Goal: Task Accomplishment & Management: Use online tool/utility

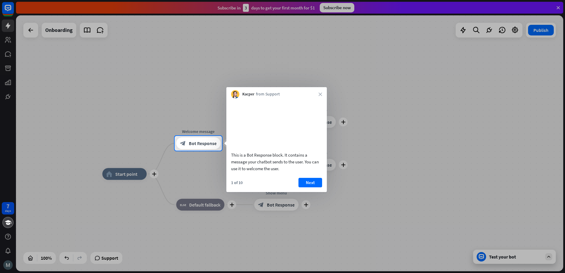
click at [385, 180] on div at bounding box center [282, 212] width 565 height 122
click at [322, 93] on div "Kacper from Support close" at bounding box center [276, 92] width 101 height 11
click at [311, 187] on button "Next" at bounding box center [311, 182] width 24 height 9
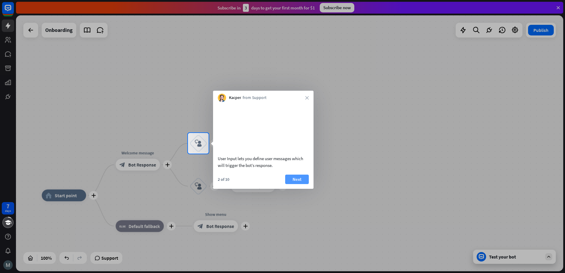
click at [301, 184] on button "Next" at bounding box center [297, 179] width 24 height 9
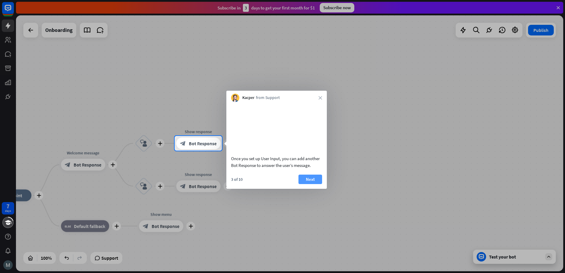
click at [310, 184] on button "Next" at bounding box center [311, 179] width 24 height 9
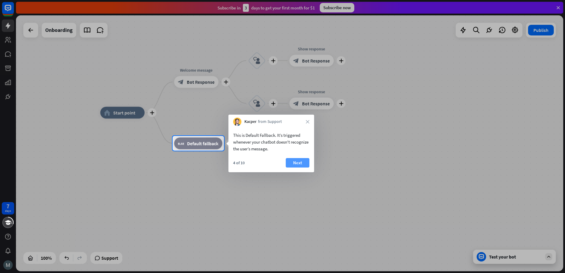
click at [299, 162] on button "Next" at bounding box center [298, 162] width 24 height 9
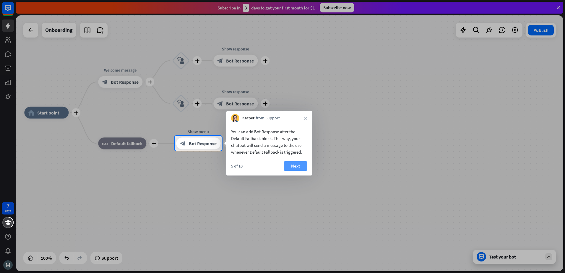
click at [300, 162] on button "Next" at bounding box center [296, 165] width 24 height 9
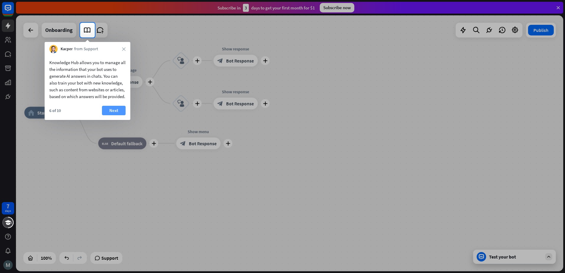
click at [114, 115] on button "Next" at bounding box center [114, 110] width 24 height 9
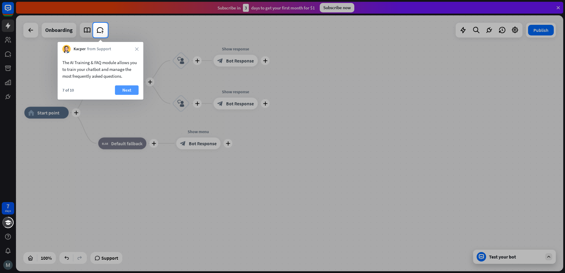
click at [125, 90] on button "Next" at bounding box center [127, 89] width 24 height 9
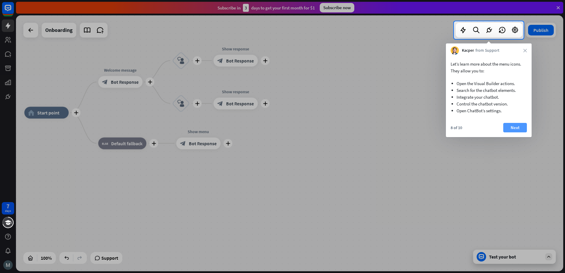
click at [512, 126] on button "Next" at bounding box center [516, 127] width 24 height 9
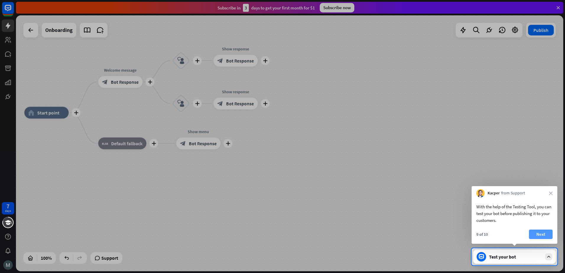
click at [539, 232] on button "Next" at bounding box center [541, 234] width 24 height 9
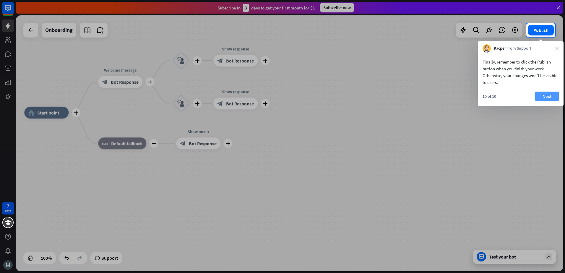
click at [547, 98] on button "Next" at bounding box center [547, 96] width 24 height 9
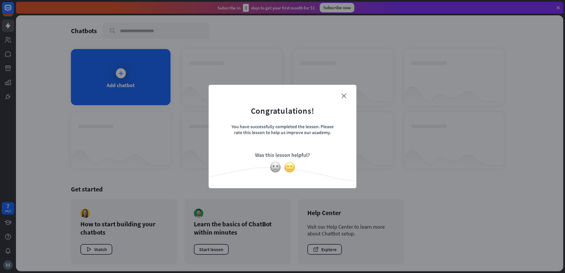
click at [288, 167] on img at bounding box center [289, 167] width 11 height 11
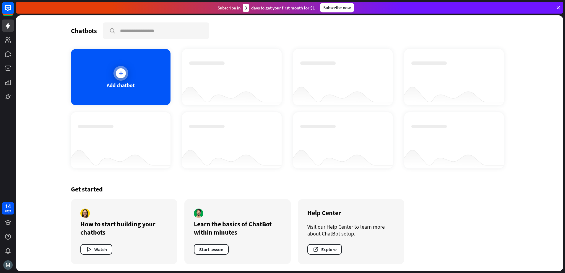
click at [135, 88] on div "Add chatbot" at bounding box center [121, 77] width 100 height 56
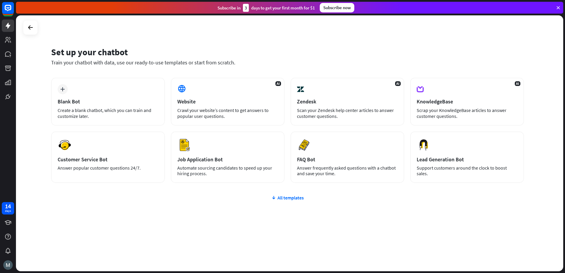
click at [135, 88] on div "plus Blank Bot Create a blank chatbot, which you can train and customize later." at bounding box center [108, 102] width 114 height 48
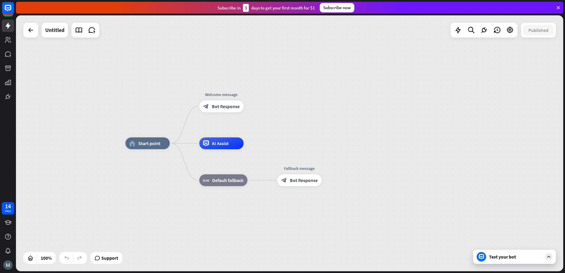
click at [497, 255] on div "Test your bot" at bounding box center [515, 257] width 53 height 6
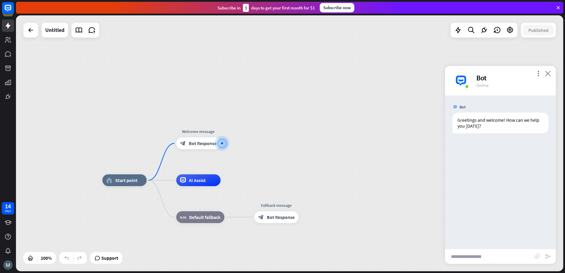
click at [548, 74] on icon "close" at bounding box center [548, 74] width 6 height 6
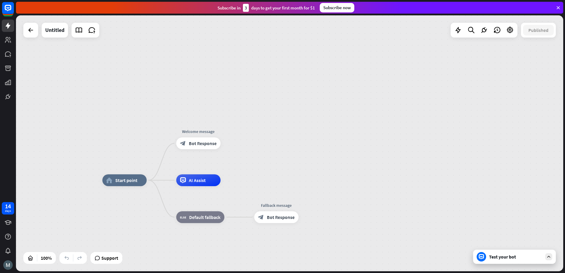
click at [508, 252] on div "Test your bot" at bounding box center [514, 257] width 83 height 14
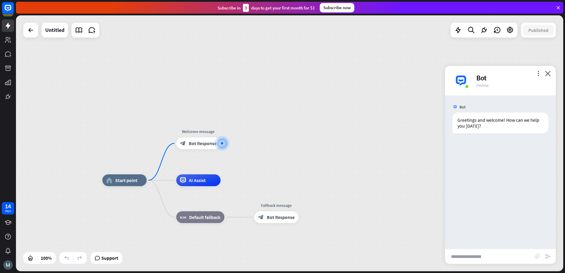
click at [508, 252] on input "text" at bounding box center [490, 256] width 90 height 15
click at [497, 258] on input "text" at bounding box center [490, 256] width 90 height 15
paste input "**********"
type input "**********"
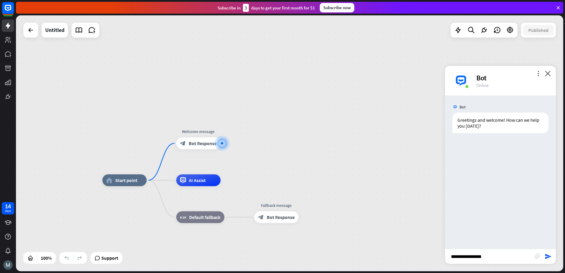
type input "*"
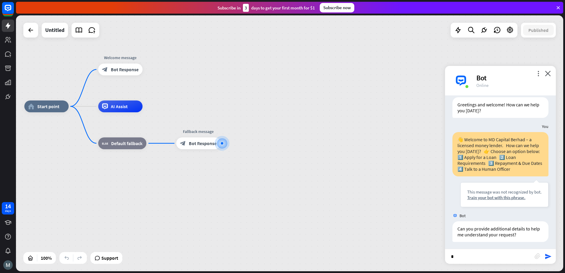
scroll to position [17, 0]
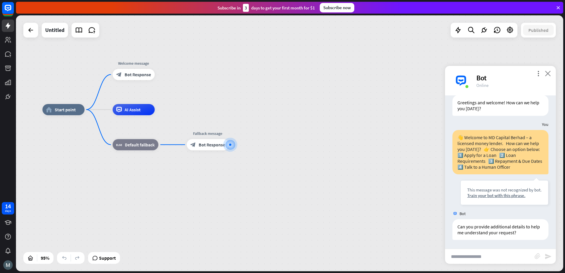
click at [548, 74] on icon "close" at bounding box center [548, 74] width 6 height 6
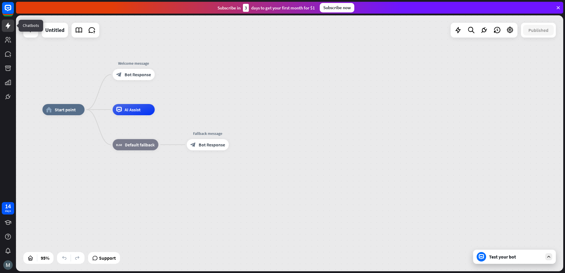
click at [8, 28] on icon at bounding box center [8, 26] width 5 height 6
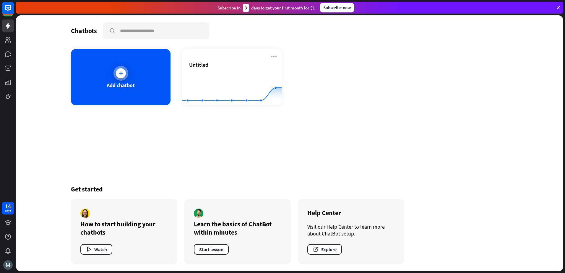
click at [135, 92] on div "Add chatbot" at bounding box center [121, 77] width 100 height 56
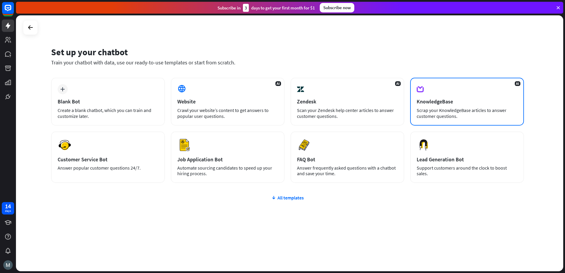
click at [454, 118] on div "Scrap your KnowledgeBase articles to answer customer questions." at bounding box center [467, 113] width 101 height 12
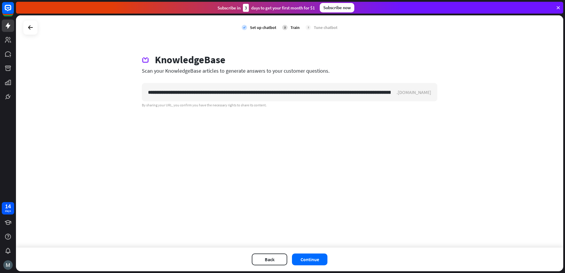
scroll to position [0, 192]
type input "**********"
click at [309, 258] on button "Continue" at bounding box center [309, 260] width 35 height 12
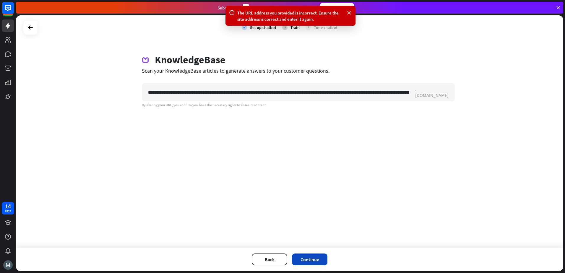
click at [309, 258] on button "Continue" at bounding box center [309, 260] width 35 height 12
click at [30, 26] on icon at bounding box center [30, 27] width 7 height 7
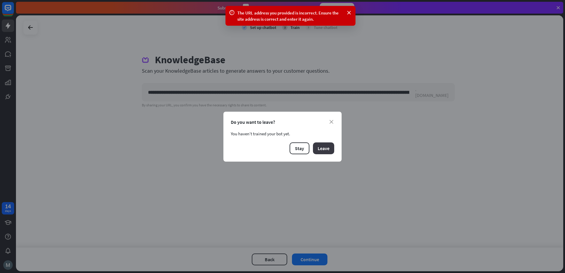
click at [323, 152] on button "Leave" at bounding box center [323, 149] width 21 height 12
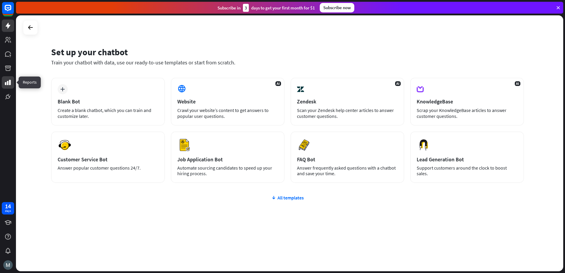
click at [11, 83] on icon at bounding box center [7, 82] width 7 height 7
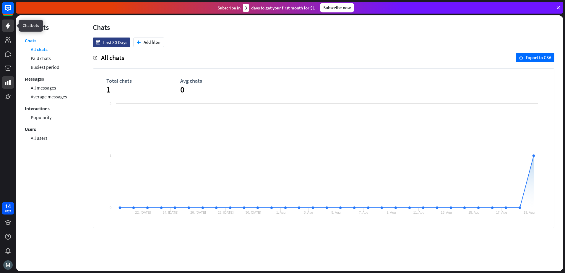
click at [7, 29] on link at bounding box center [8, 26] width 12 height 12
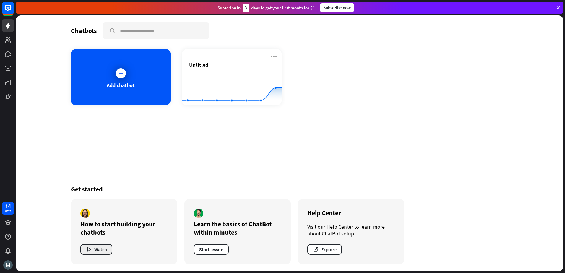
click at [101, 249] on button "Watch" at bounding box center [96, 249] width 32 height 11
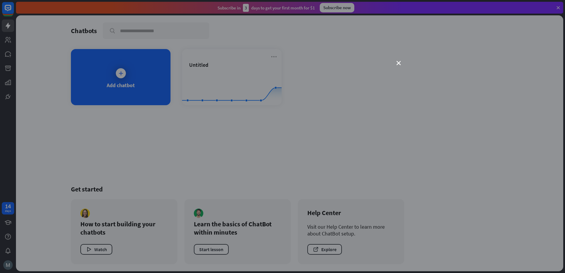
click at [402, 60] on div "close" at bounding box center [282, 136] width 565 height 273
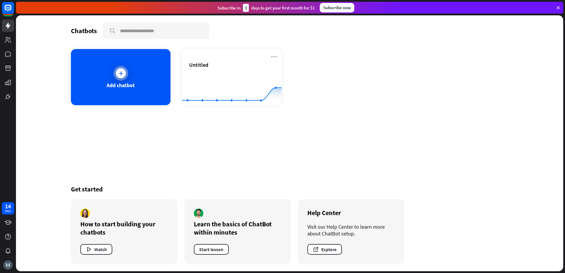
click at [130, 89] on div "Add chatbot" at bounding box center [121, 77] width 100 height 56
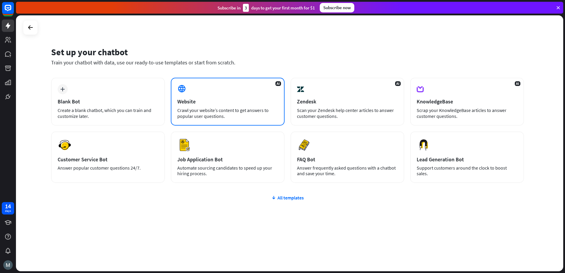
click at [203, 100] on div "Website" at bounding box center [227, 101] width 101 height 7
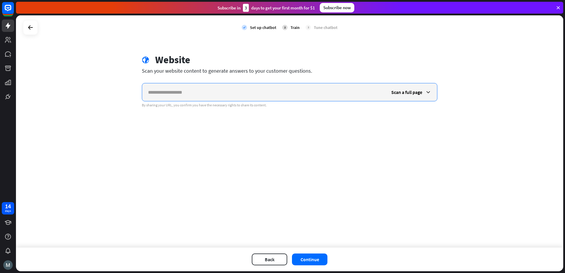
paste input "**********"
type input "**********"
click at [311, 262] on button "Continue" at bounding box center [309, 260] width 35 height 12
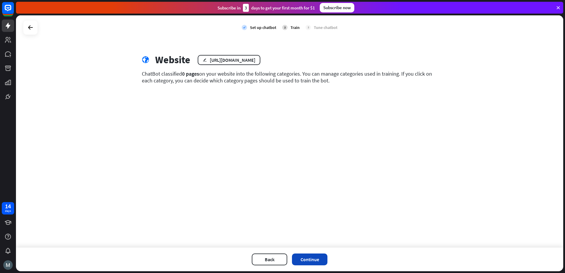
click at [321, 260] on button "Continue" at bounding box center [309, 260] width 35 height 12
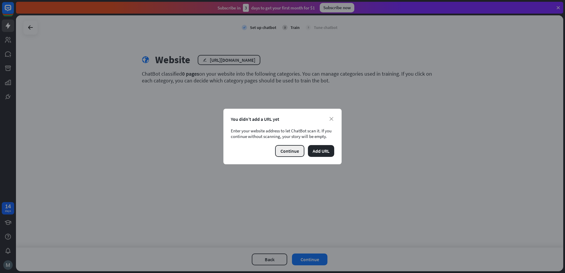
click at [295, 151] on button "Continue" at bounding box center [289, 151] width 29 height 12
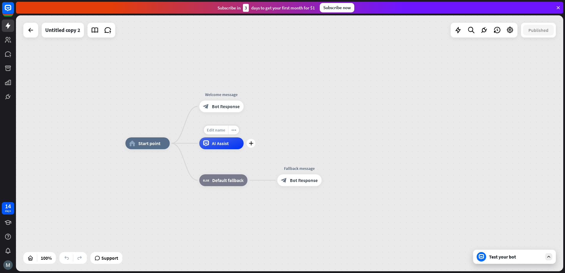
click at [217, 131] on span "Edit name" at bounding box center [216, 129] width 18 height 5
type input "**********"
click at [300, 181] on div "**********" at bounding box center [290, 143] width 548 height 256
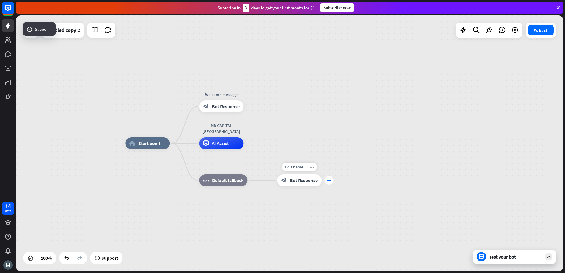
click at [328, 182] on icon "plus" at bounding box center [329, 180] width 4 height 4
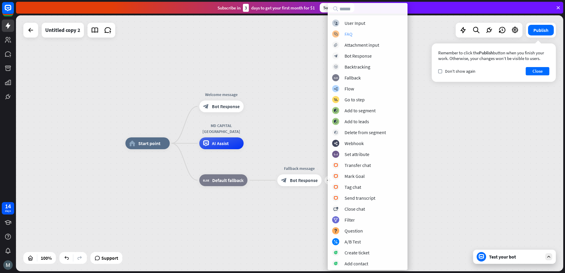
click at [348, 37] on div "FAQ" at bounding box center [349, 34] width 8 height 6
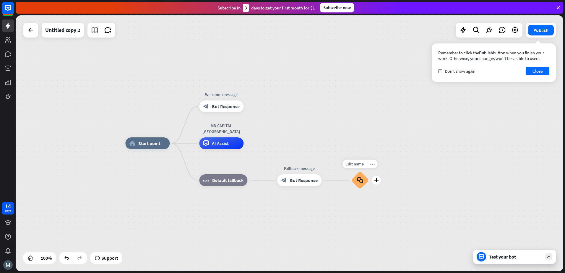
click at [358, 178] on icon "block_faq" at bounding box center [360, 180] width 6 height 7
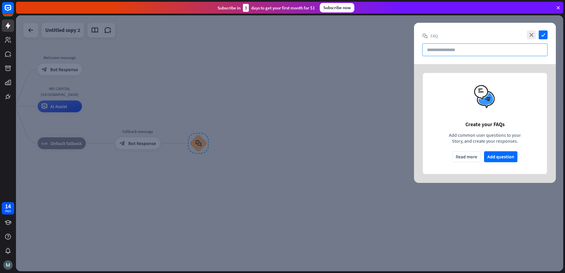
click at [440, 51] on input "text" at bounding box center [485, 49] width 125 height 13
paste input "**********"
type input "**********"
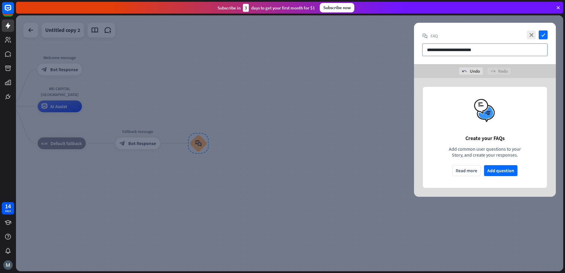
drag, startPoint x: 485, startPoint y: 53, endPoint x: 396, endPoint y: 57, distance: 88.5
click at [396, 57] on div "**********" at bounding box center [290, 143] width 548 height 256
paste input "**********"
type input "**********"
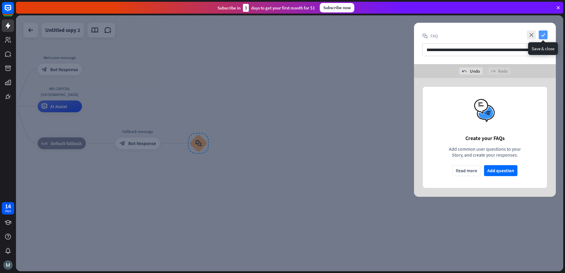
click at [543, 35] on icon "check" at bounding box center [543, 34] width 9 height 9
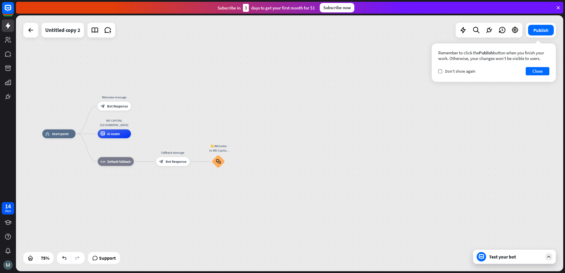
click at [504, 258] on div "Test your bot" at bounding box center [515, 257] width 53 height 6
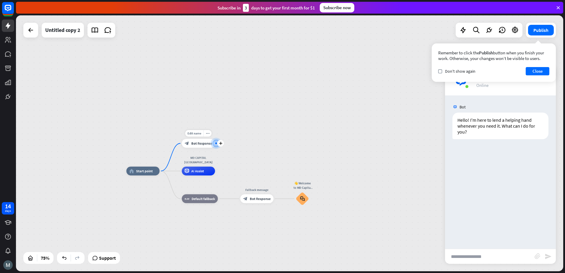
click at [215, 146] on div at bounding box center [216, 143] width 7 height 7
click at [215, 146] on div at bounding box center [216, 143] width 5 height 5
click at [538, 30] on button "Publish" at bounding box center [541, 30] width 26 height 11
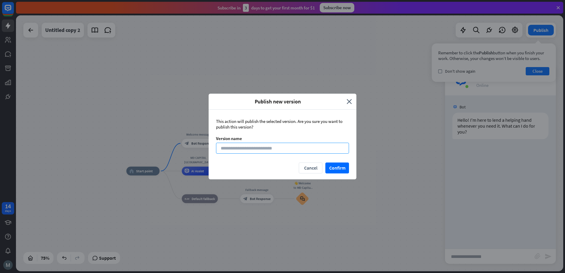
click at [253, 146] on input at bounding box center [282, 148] width 133 height 11
click at [342, 168] on button "Confirm" at bounding box center [338, 168] width 24 height 11
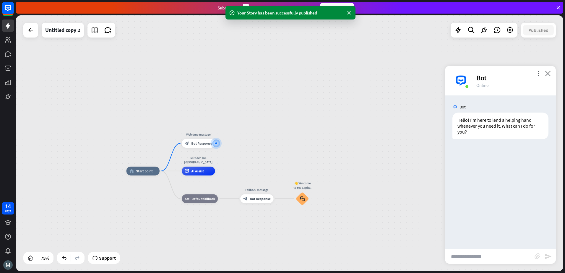
click at [547, 72] on icon "close" at bounding box center [548, 74] width 6 height 6
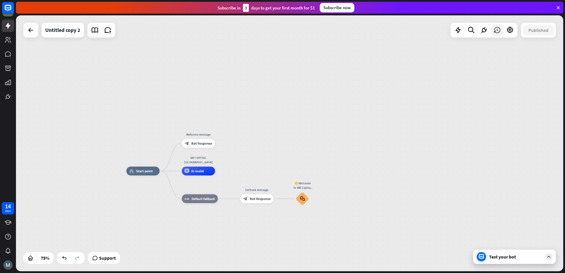
click at [496, 32] on icon at bounding box center [497, 30] width 8 height 8
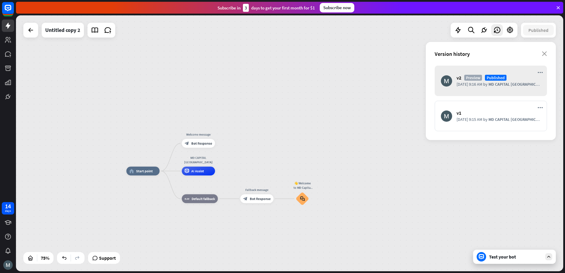
click at [485, 85] on span "by" at bounding box center [485, 84] width 4 height 5
click at [541, 74] on icon "more_horiz" at bounding box center [540, 72] width 5 height 5
click at [500, 98] on div "v2 [GEOGRAPHIC_DATA] Published [DATE] 9:16 AM by MD CAPITAL BERHAD more_horiz v…" at bounding box center [491, 103] width 130 height 75
click at [525, 114] on div "v1" at bounding box center [499, 113] width 84 height 6
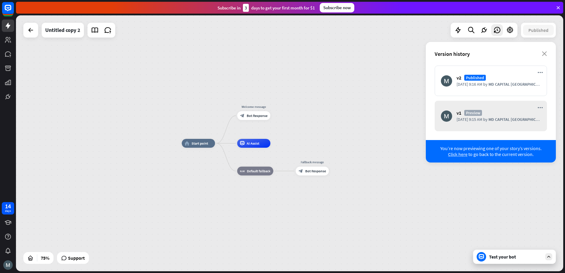
click at [452, 154] on span "Click here" at bounding box center [458, 154] width 20 height 6
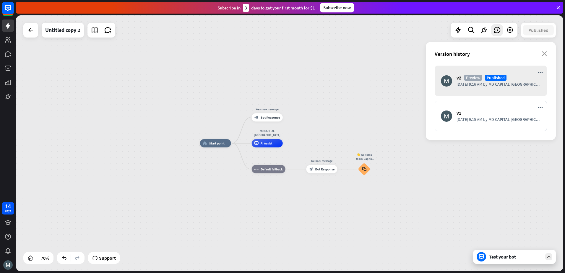
click at [465, 90] on div "v2 [GEOGRAPHIC_DATA] Published [DATE] 9:16 AM by MD CAPITAL [GEOGRAPHIC_DATA]" at bounding box center [491, 81] width 112 height 30
click at [484, 82] on span "by" at bounding box center [485, 84] width 4 height 5
click at [540, 74] on icon "more_horiz" at bounding box center [540, 72] width 5 height 5
click at [520, 100] on div "v2 [GEOGRAPHIC_DATA] Published [DATE] 9:16 AM by MD CAPITAL BERHAD more_horiz v…" at bounding box center [491, 103] width 130 height 75
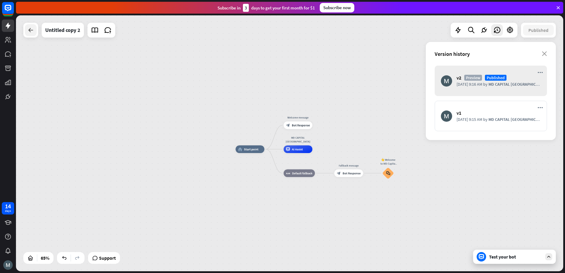
click at [30, 27] on icon at bounding box center [30, 30] width 7 height 7
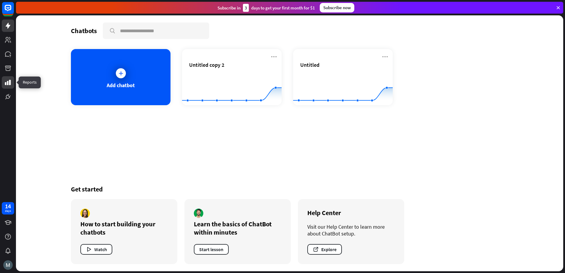
click at [9, 82] on icon at bounding box center [7, 82] width 7 height 7
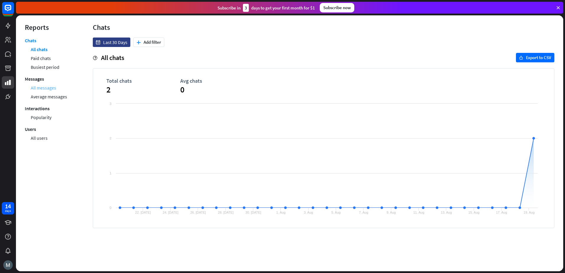
click at [48, 85] on link "All messages" at bounding box center [43, 87] width 25 height 9
click at [116, 88] on span "3" at bounding box center [143, 89] width 74 height 11
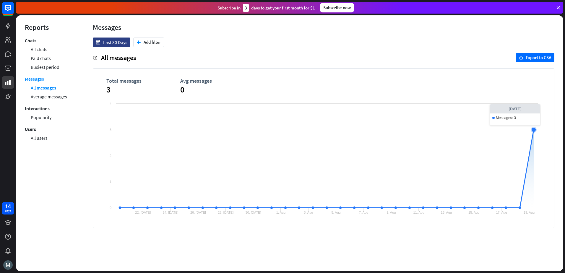
click at [532, 130] on icon at bounding box center [534, 130] width 6 height 6
click at [535, 128] on icon at bounding box center [534, 130] width 6 height 6
click at [535, 128] on icon at bounding box center [534, 130] width 4 height 4
